Goal: Navigation & Orientation: Understand site structure

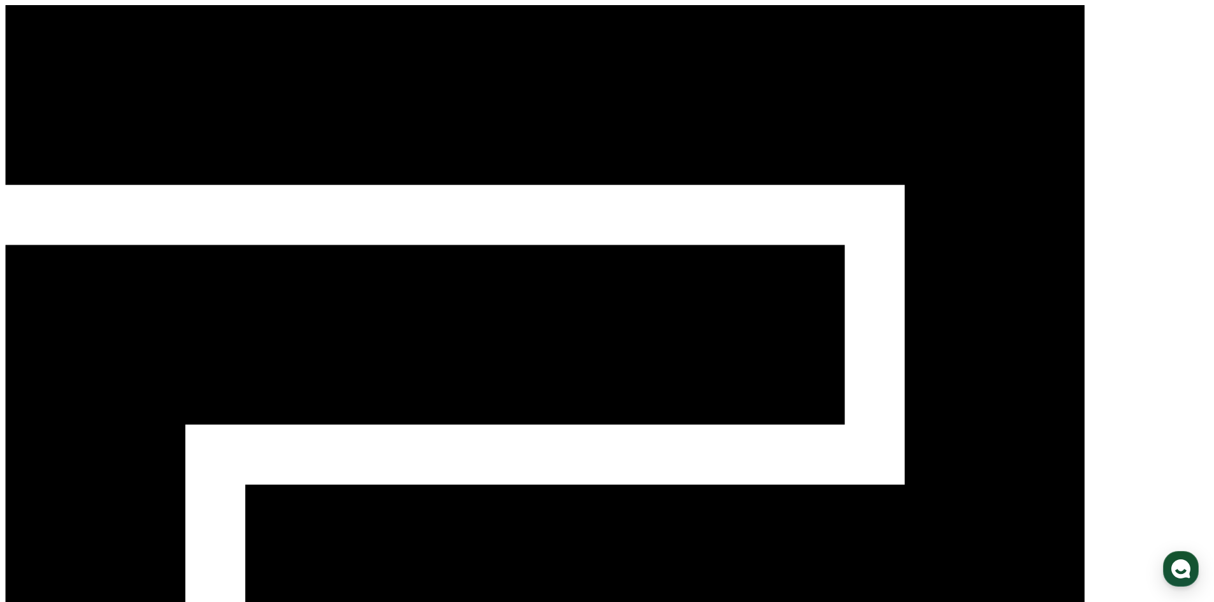
select select "**********"
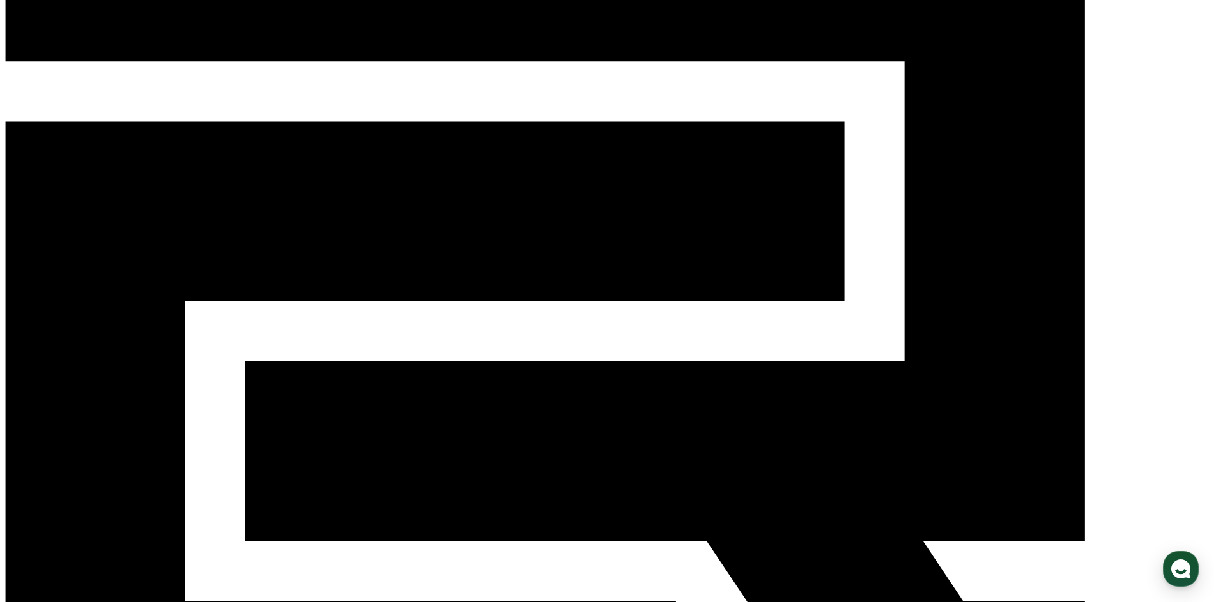
scroll to position [127, 0]
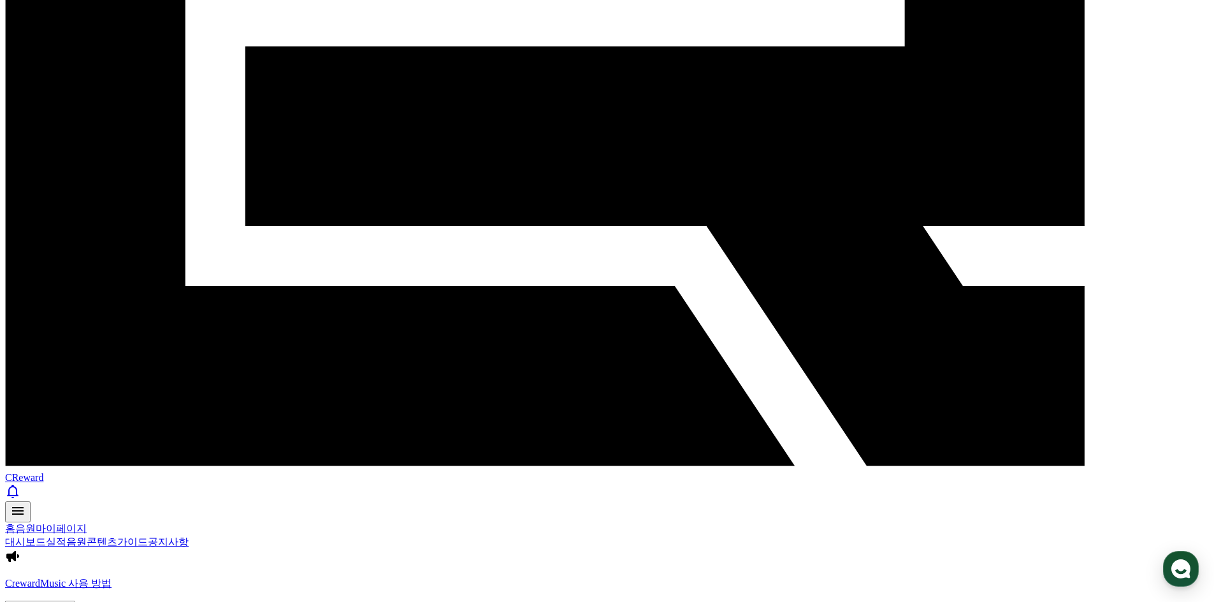
scroll to position [444, 0]
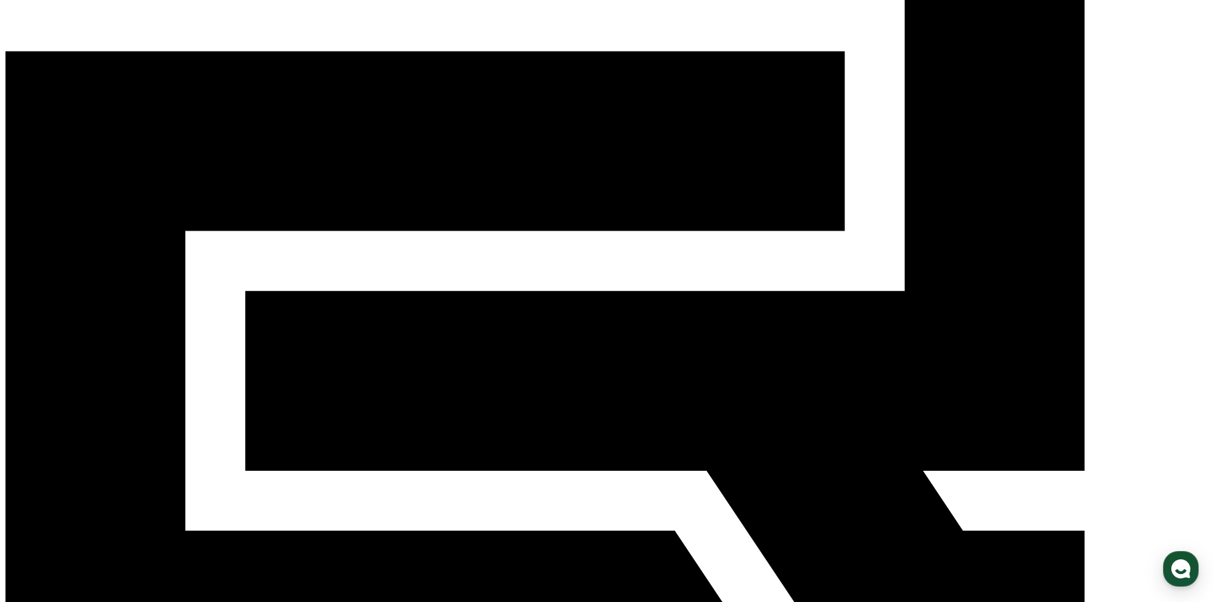
scroll to position [0, 0]
